Goal: Task Accomplishment & Management: Complete application form

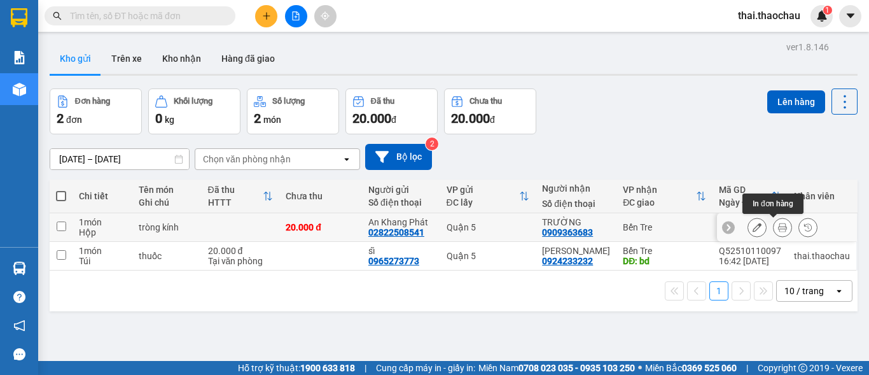
drag, startPoint x: 773, startPoint y: 222, endPoint x: 761, endPoint y: 222, distance: 11.4
click at [773, 221] on button at bounding box center [782, 227] width 18 height 22
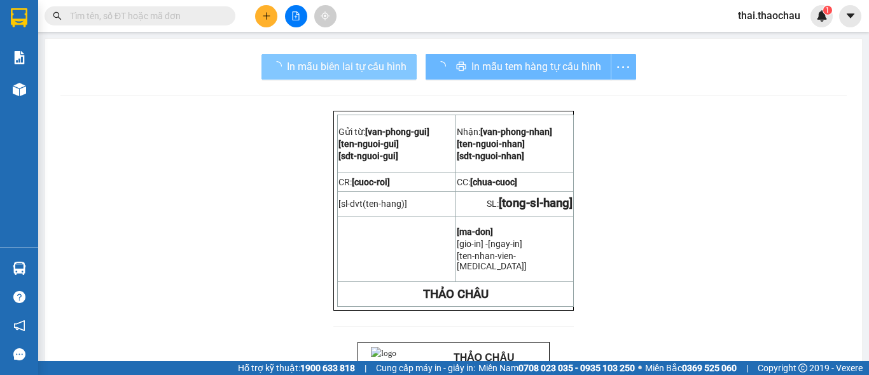
click at [331, 61] on span "In mẫu biên lai tự cấu hình" at bounding box center [347, 67] width 120 height 16
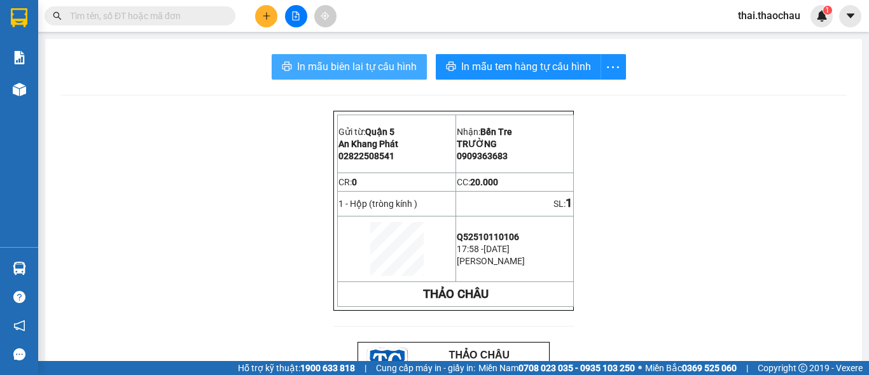
click at [371, 63] on span "In mẫu biên lai tự cấu hình" at bounding box center [357, 67] width 120 height 16
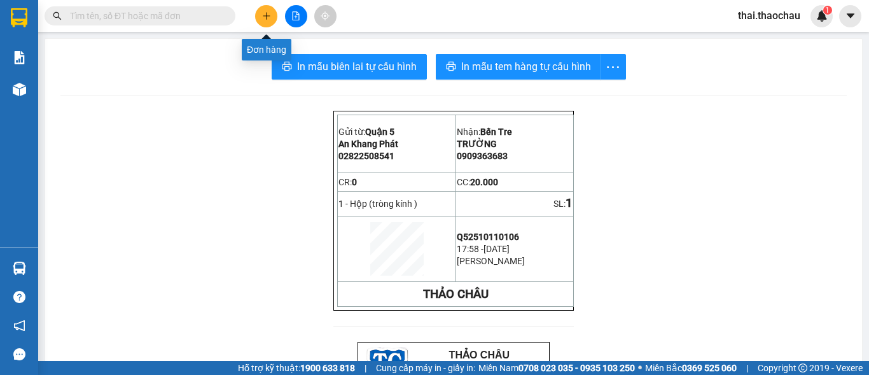
click at [268, 19] on icon "plus" at bounding box center [266, 15] width 9 height 9
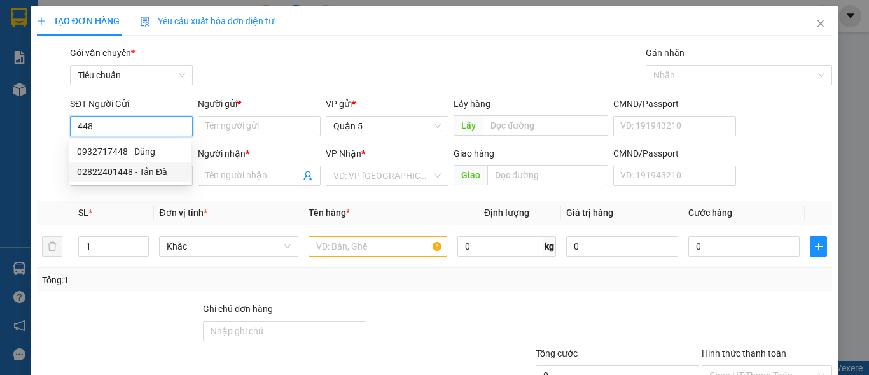
click at [155, 174] on div "02822401448 - Tản Đà" at bounding box center [130, 172] width 106 height 14
type input "02822401448"
type input "Tản Đà"
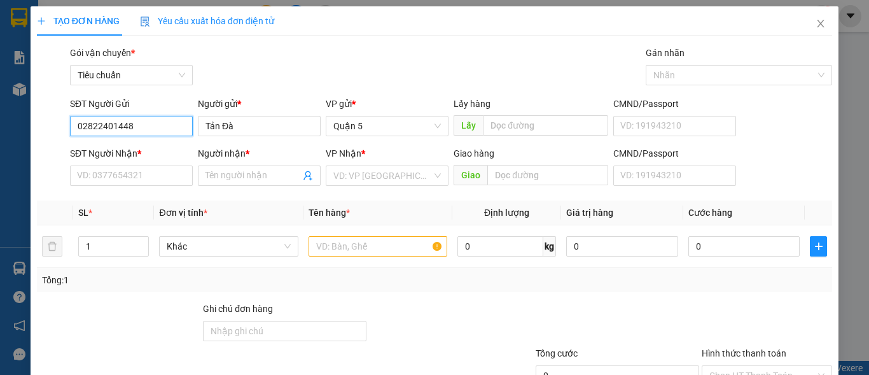
type input "02822401448"
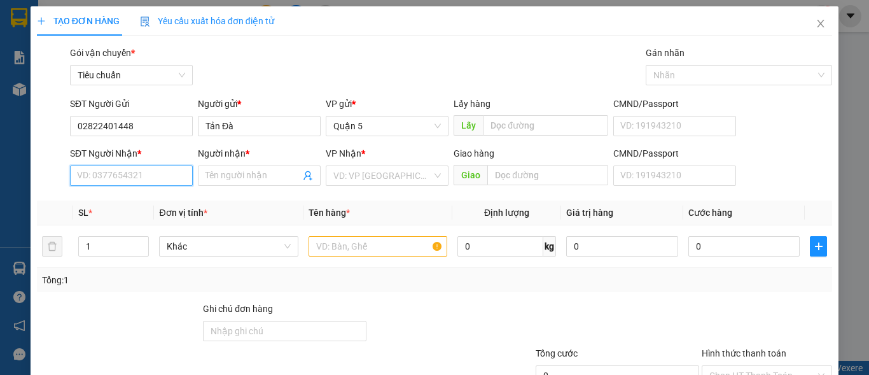
click at [155, 174] on input "SĐT Người Nhận *" at bounding box center [131, 175] width 123 height 20
click at [136, 206] on div "02753862668 - SG4" at bounding box center [130, 201] width 106 height 14
type input "02753862668"
type input "SG4"
click at [226, 256] on div "Khác" at bounding box center [228, 246] width 139 height 20
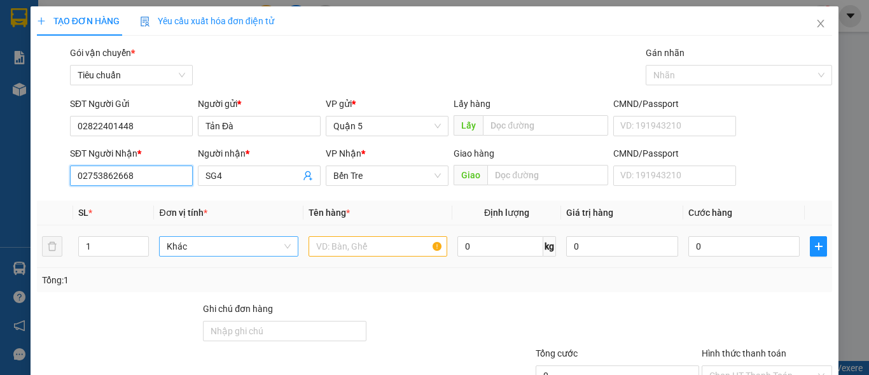
type input "02753862668"
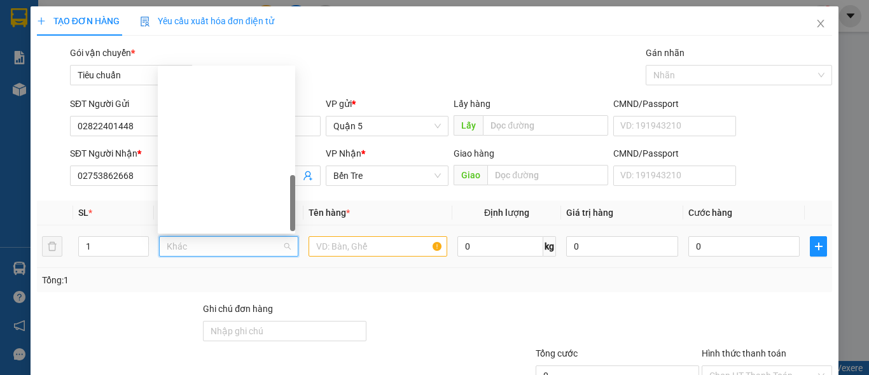
scroll to position [397, 0]
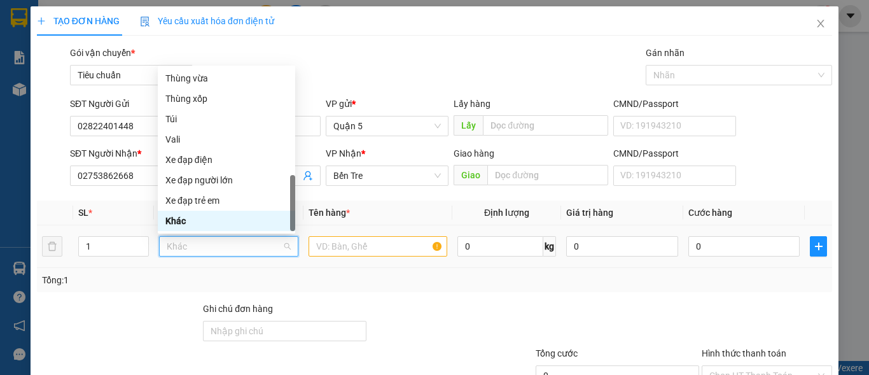
type input "t"
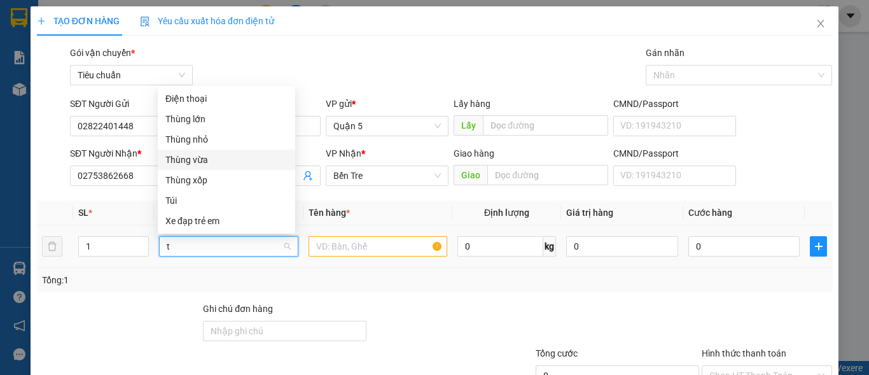
click at [216, 153] on div "Thùng vừa" at bounding box center [226, 160] width 122 height 14
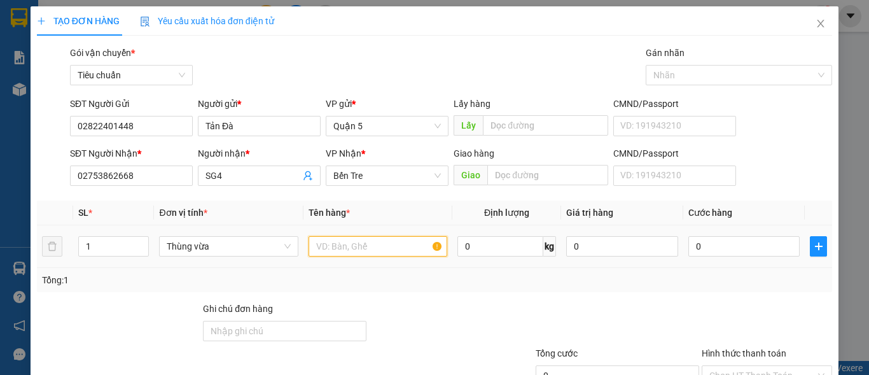
click at [349, 252] on input "text" at bounding box center [377, 246] width 139 height 20
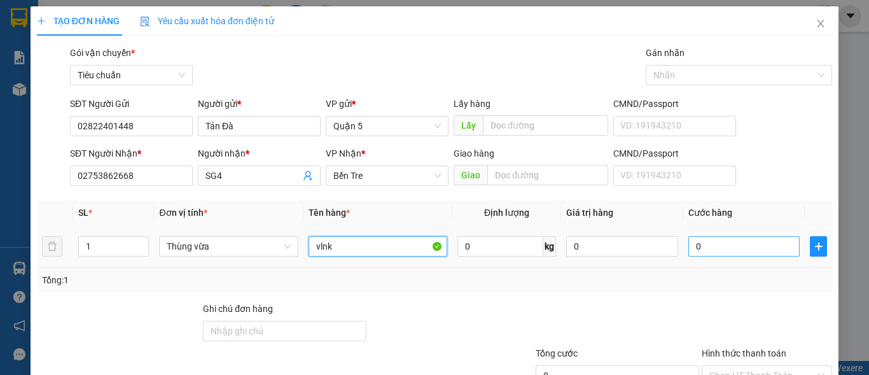
type input "vlnk"
click at [756, 246] on input "0" at bounding box center [744, 246] width 112 height 20
type input "3"
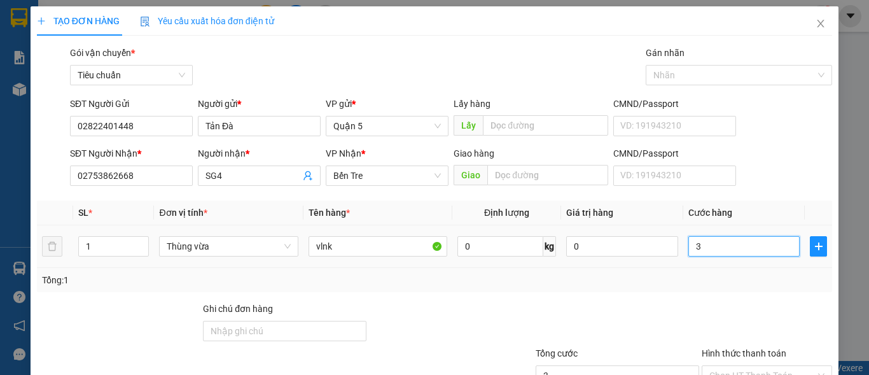
type input "30"
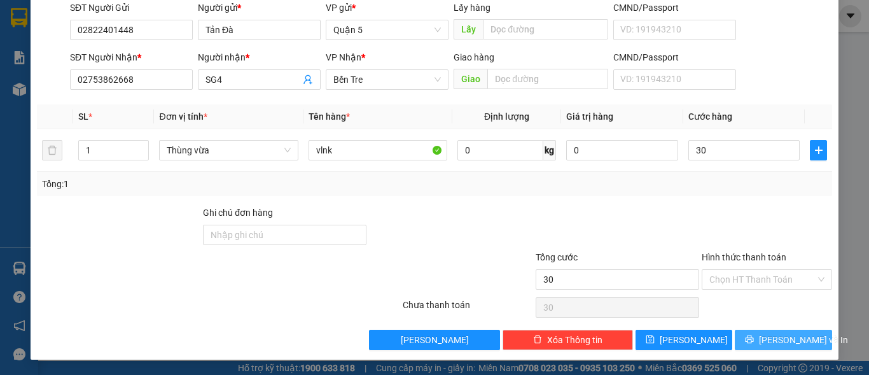
type input "30.000"
click at [766, 340] on span "Lưu và In" at bounding box center [803, 340] width 89 height 14
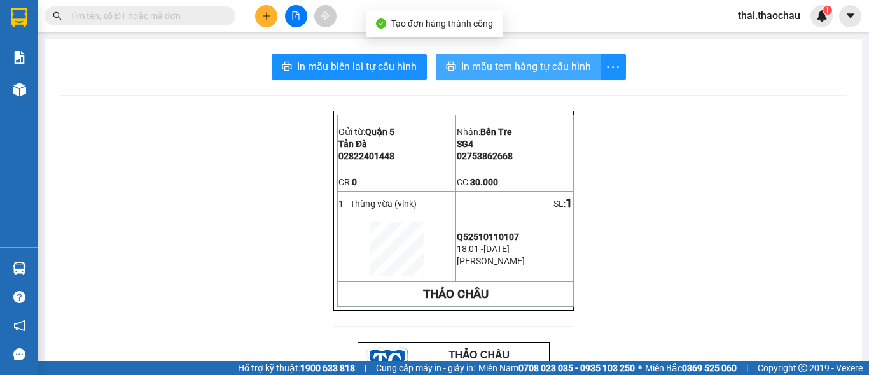
click at [533, 57] on button "In mẫu tem hàng tự cấu hình" at bounding box center [518, 66] width 165 height 25
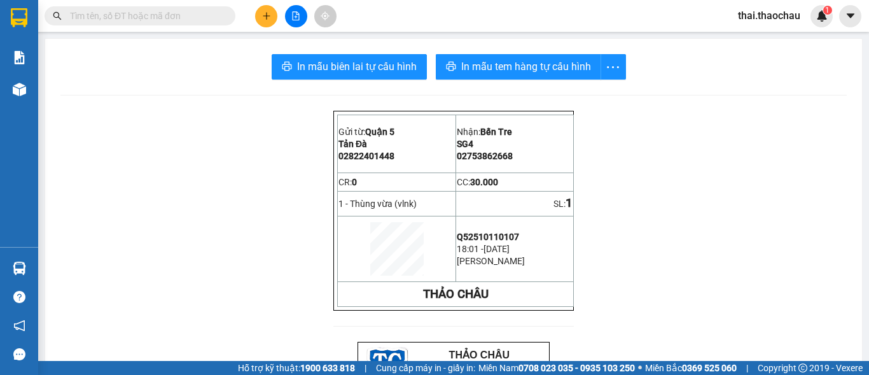
click at [266, 15] on icon "plus" at bounding box center [266, 15] width 9 height 9
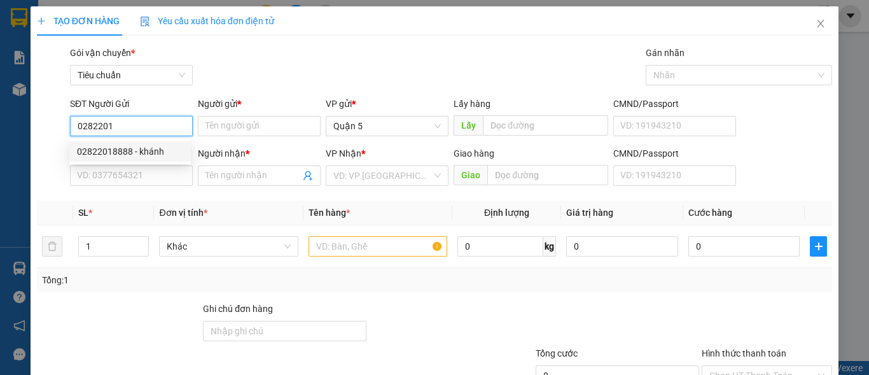
click at [160, 158] on div "02822018888 - khánh" at bounding box center [129, 151] width 121 height 20
type input "02822018888"
type input "khánh"
type input "02822018888"
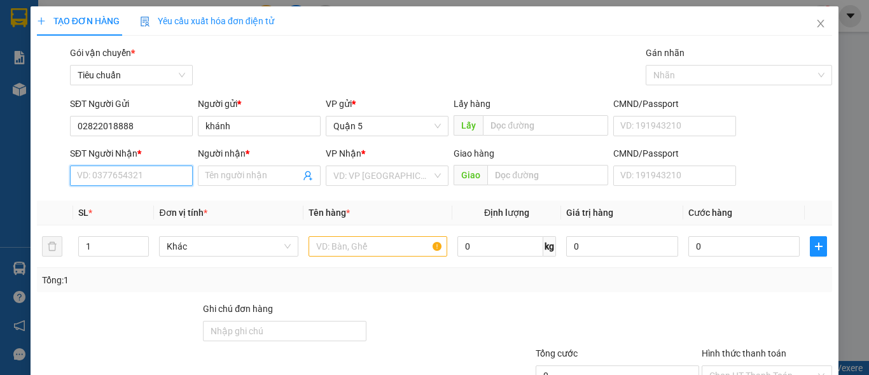
click at [116, 181] on input "SĐT Người Nhận *" at bounding box center [131, 175] width 123 height 20
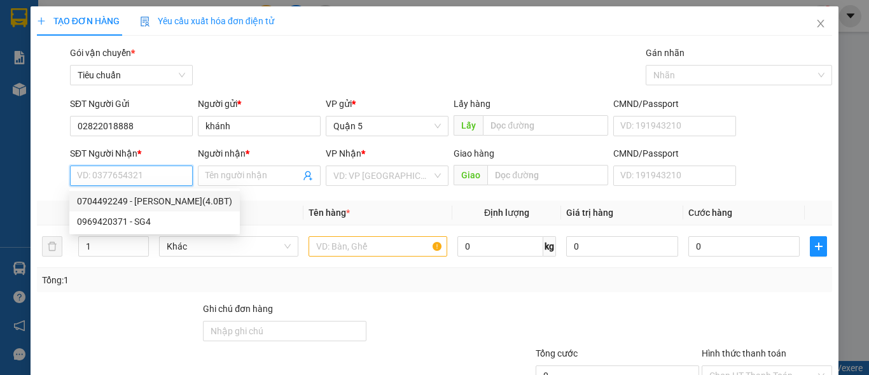
click at [172, 204] on div "0704492249 - Mỹ hân(4.0BT)" at bounding box center [154, 201] width 155 height 14
type input "0704492249"
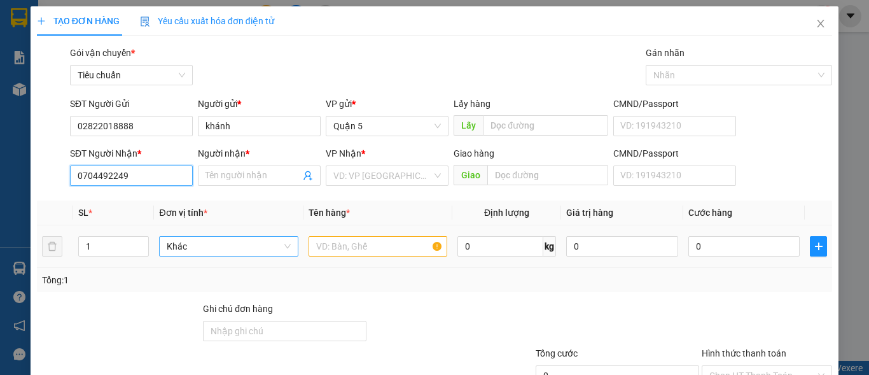
type input "Mỹ hân(4.0BT)"
click at [212, 244] on span "Khác" at bounding box center [228, 246] width 123 height 19
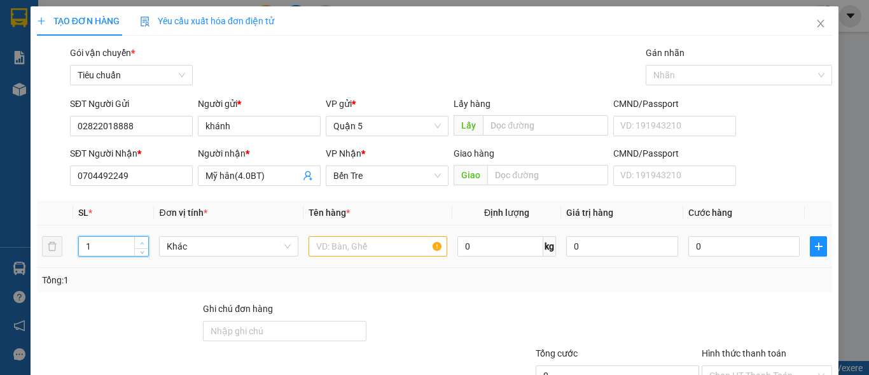
click at [140, 241] on icon "up" at bounding box center [142, 243] width 4 height 4
type input "4"
click at [140, 242] on icon "up" at bounding box center [142, 243] width 4 height 4
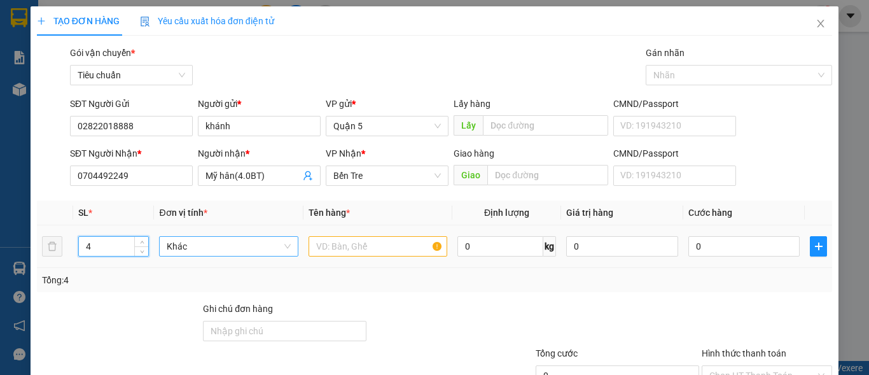
click at [217, 250] on span "Khác" at bounding box center [228, 246] width 123 height 19
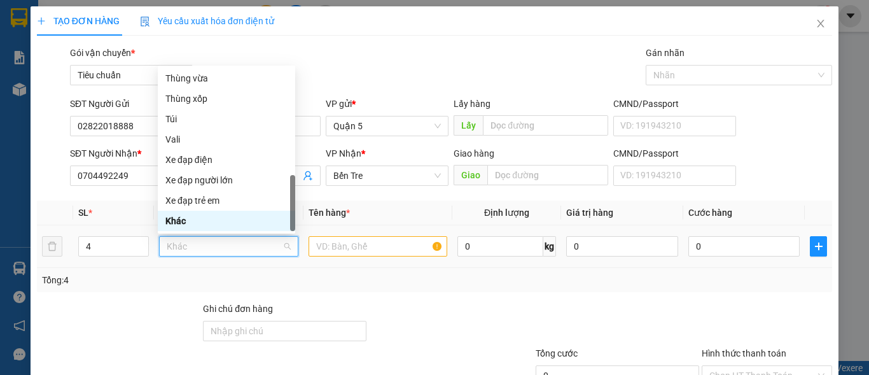
click at [217, 250] on span "Khác" at bounding box center [228, 246] width 123 height 19
click at [210, 81] on div "Thùng vừa" at bounding box center [226, 78] width 122 height 14
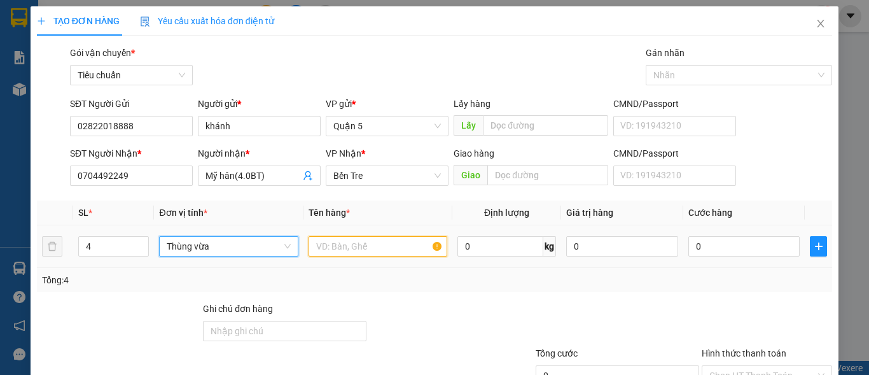
click at [342, 247] on input "text" at bounding box center [377, 246] width 139 height 20
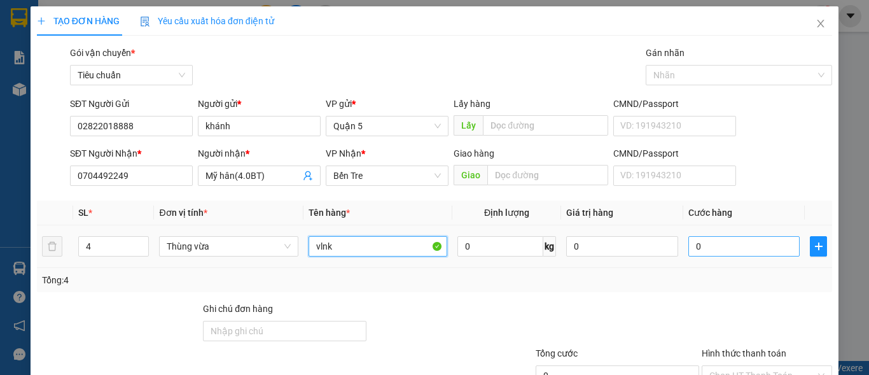
type input "vlnk"
click at [727, 245] on input "0" at bounding box center [744, 246] width 112 height 20
type input "1"
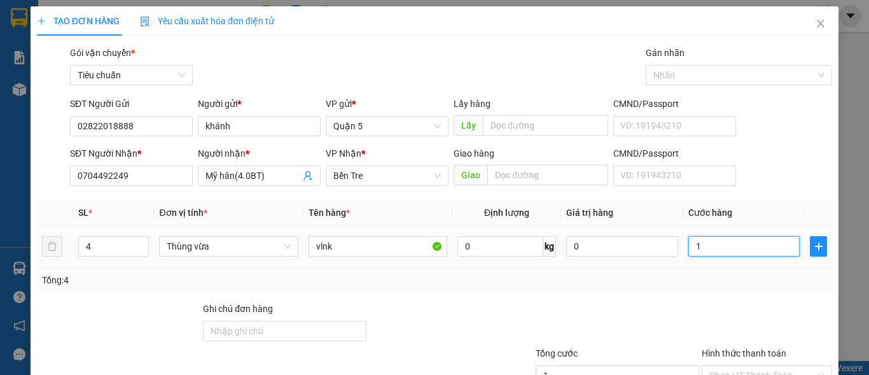
type input "12"
type input "120"
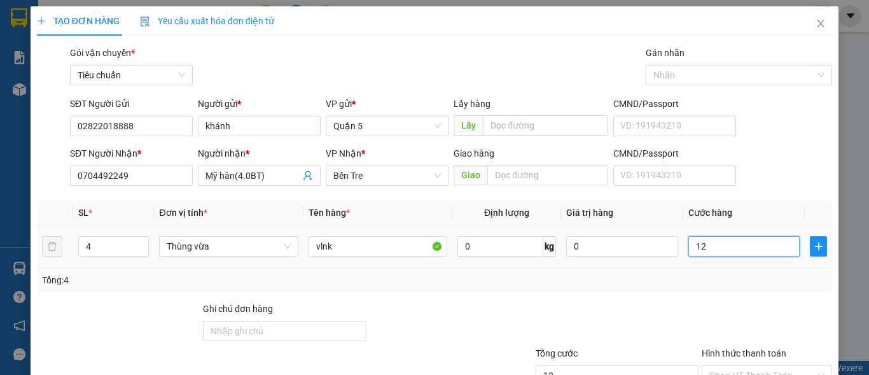
type input "120"
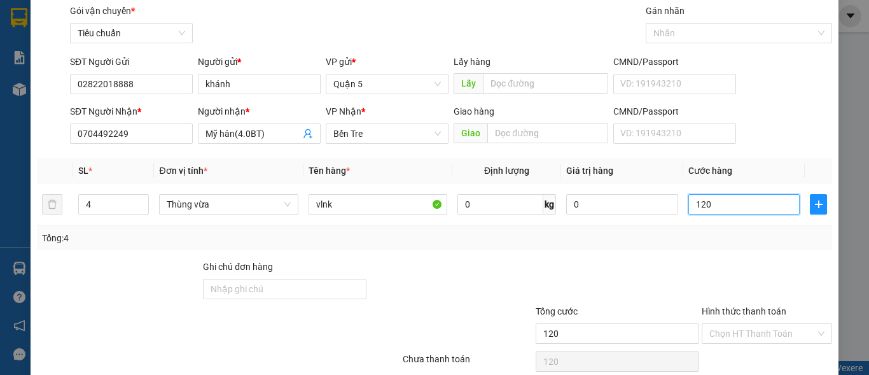
scroll to position [96, 0]
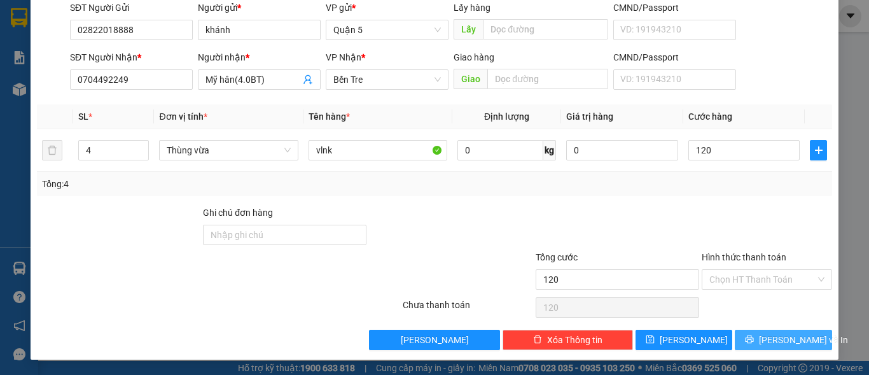
type input "120.000"
click at [760, 340] on button "Lưu và In" at bounding box center [783, 339] width 97 height 20
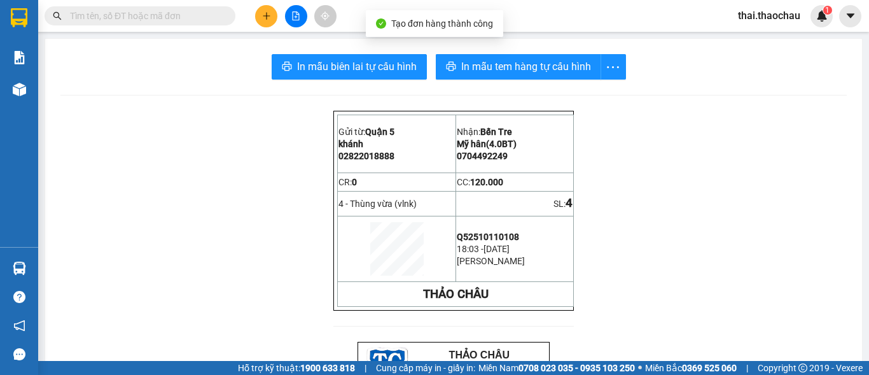
click at [507, 64] on span "In mẫu tem hàng tự cấu hình" at bounding box center [526, 67] width 130 height 16
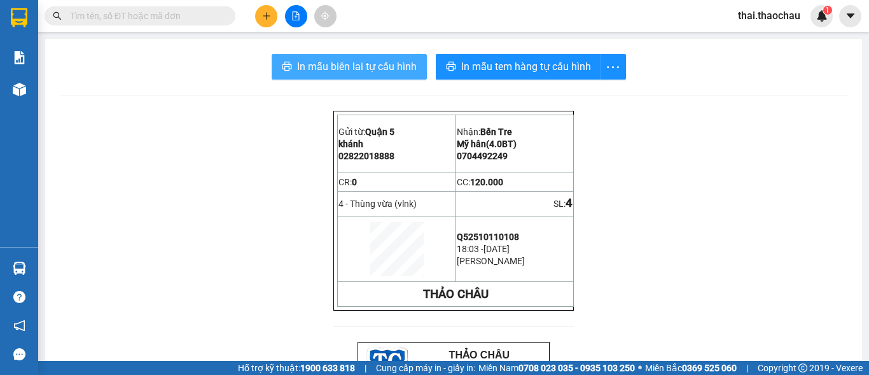
click at [405, 60] on span "In mẫu biên lai tự cấu hình" at bounding box center [357, 67] width 120 height 16
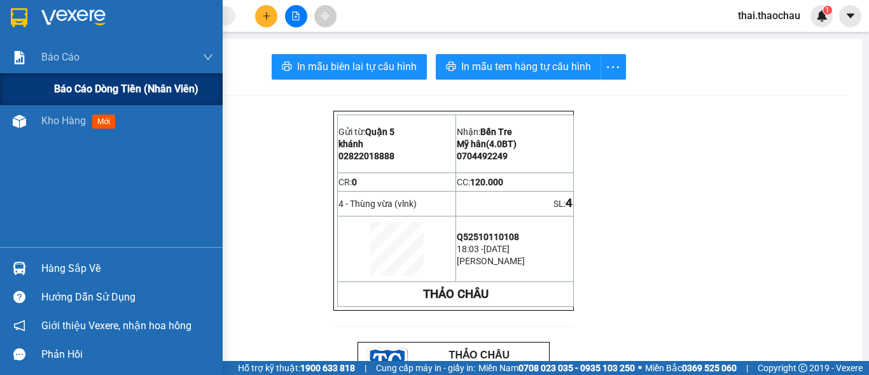
click at [50, 77] on div "Báo cáo dòng tiền (nhân viên)" at bounding box center [111, 89] width 223 height 32
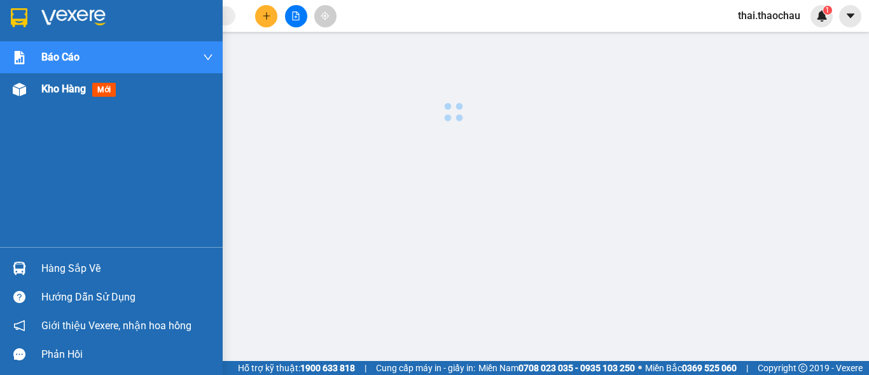
drag, startPoint x: 77, startPoint y: 98, endPoint x: 96, endPoint y: 86, distance: 22.3
click at [74, 99] on div "Kho hàng mới" at bounding box center [127, 89] width 172 height 32
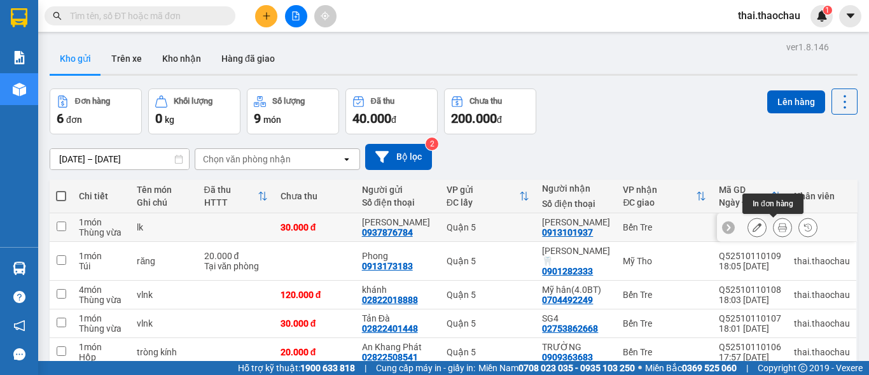
click at [778, 231] on button at bounding box center [782, 227] width 18 height 22
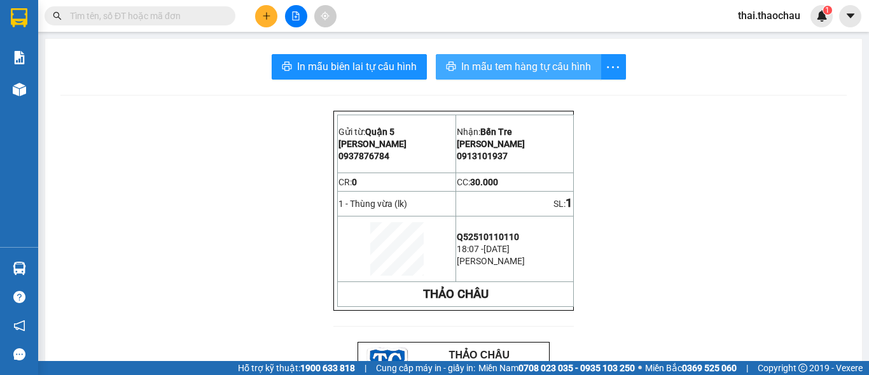
click at [461, 67] on span "In mẫu tem hàng tự cấu hình" at bounding box center [526, 67] width 130 height 16
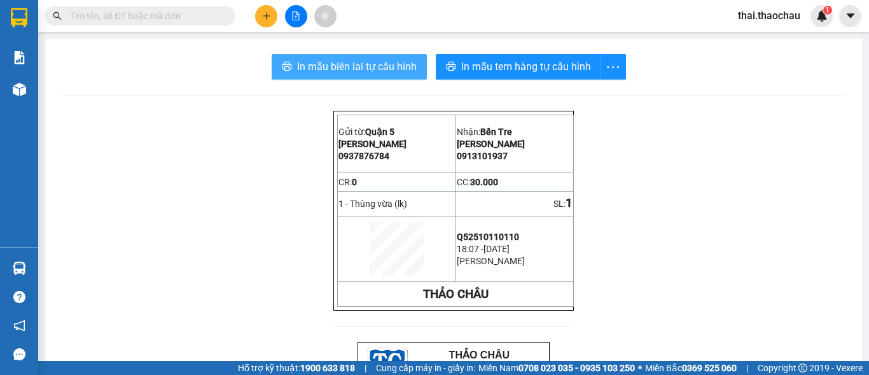
click at [371, 74] on span "In mẫu biên lai tự cấu hình" at bounding box center [357, 67] width 120 height 16
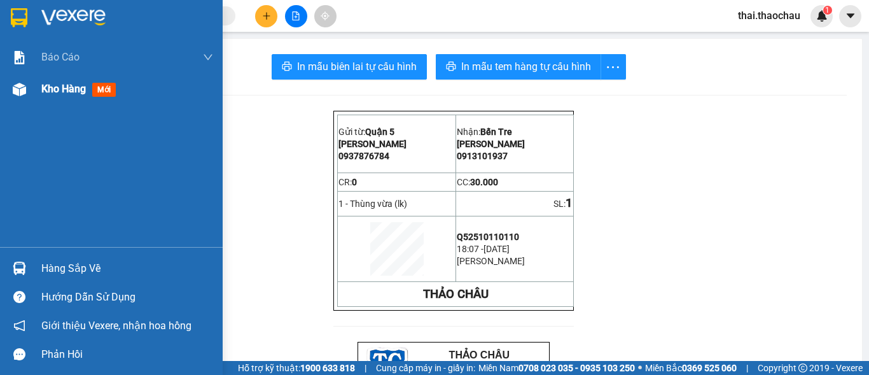
click at [36, 99] on div "Kho hàng mới" at bounding box center [111, 89] width 223 height 32
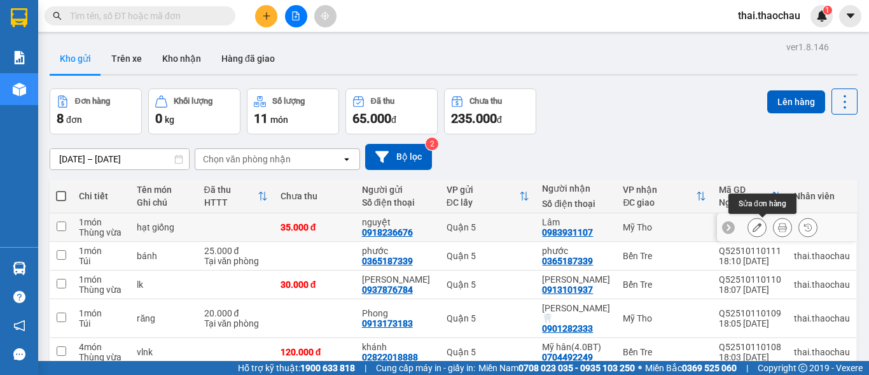
click at [774, 228] on div at bounding box center [782, 227] width 70 height 19
click at [778, 228] on icon at bounding box center [782, 227] width 9 height 9
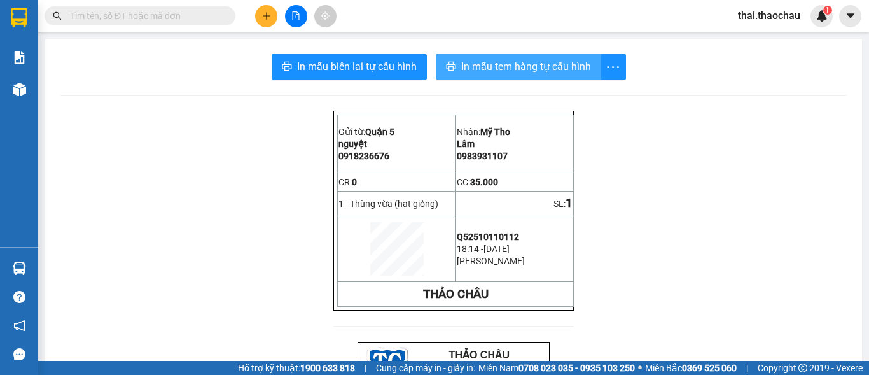
click at [505, 67] on span "In mẫu tem hàng tự cấu hình" at bounding box center [526, 67] width 130 height 16
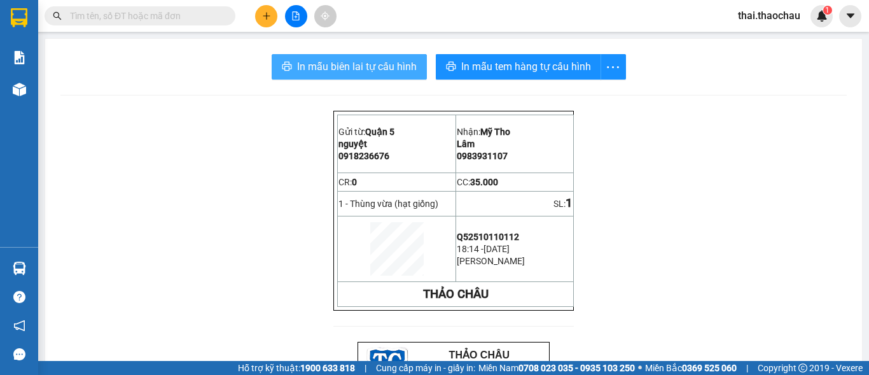
click at [356, 67] on span "In mẫu biên lai tự cấu hình" at bounding box center [357, 67] width 120 height 16
